Goal: Information Seeking & Learning: Learn about a topic

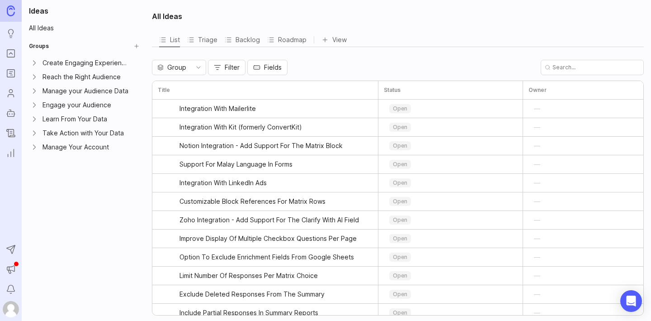
click at [14, 39] on link "Ideas" at bounding box center [11, 33] width 16 height 16
click at [10, 51] on icon "Portal" at bounding box center [11, 53] width 10 height 11
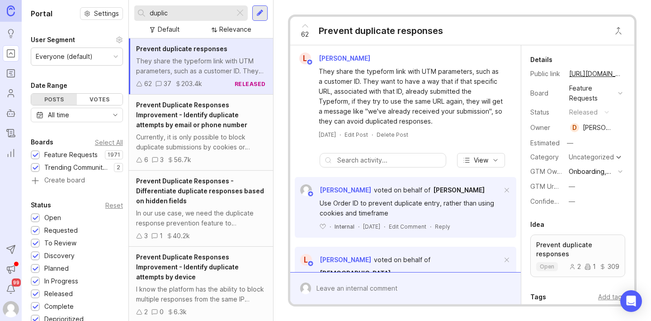
click at [185, 12] on input "duplic" at bounding box center [190, 13] width 81 height 10
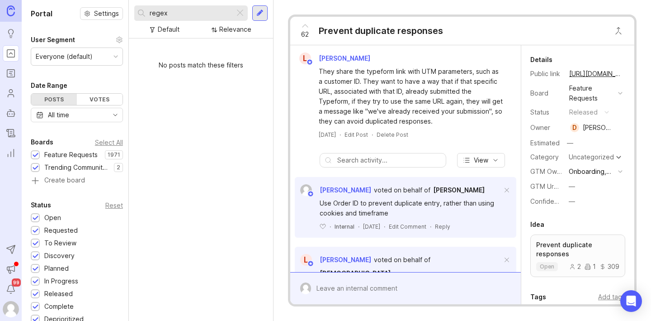
click at [178, 14] on input "regex" at bounding box center [190, 13] width 81 height 10
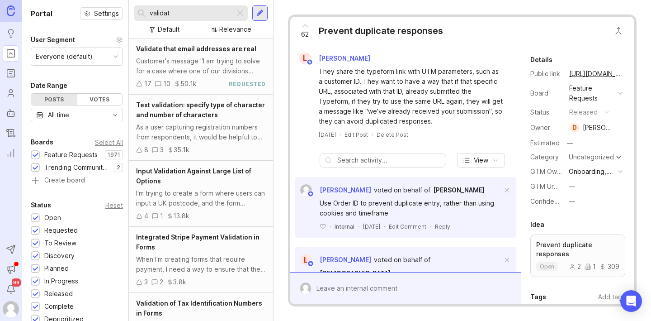
type input "validat"
click at [194, 65] on div "Customer's message "I am trying to solve for a case where one of our divisions …" at bounding box center [201, 66] width 130 height 20
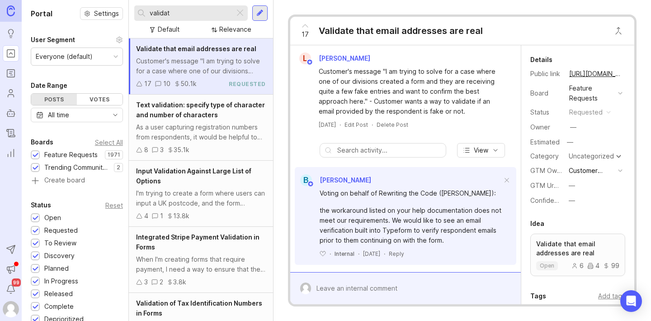
click at [200, 119] on div "Text validation: specify type of character and number of characters" at bounding box center [201, 110] width 130 height 20
